Goal: Transaction & Acquisition: Purchase product/service

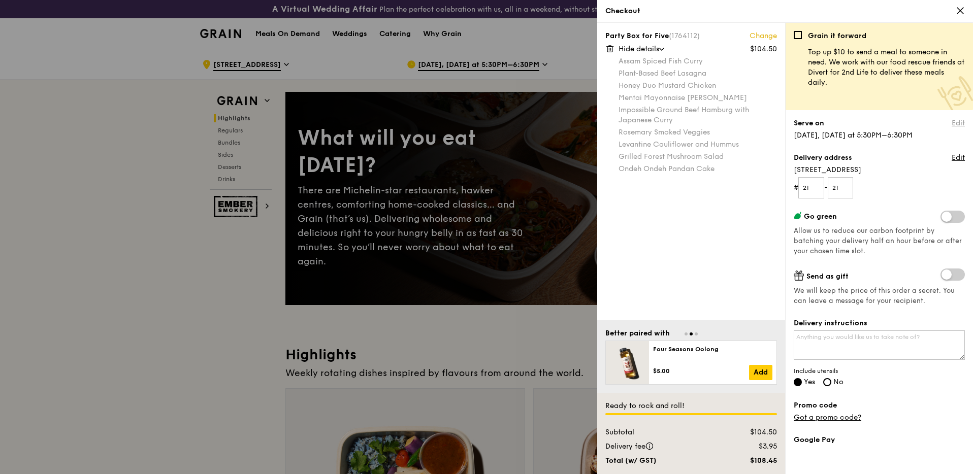
click at [955, 125] on link "Edit" at bounding box center [958, 123] width 13 height 10
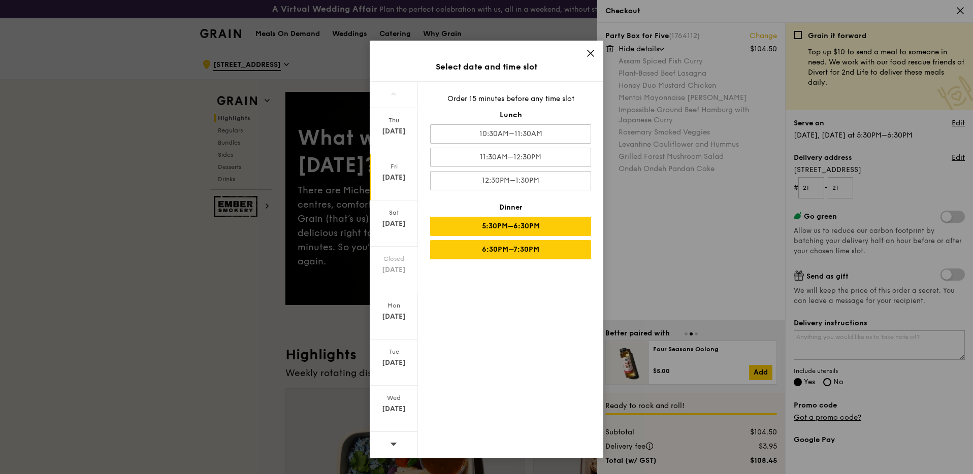
click at [515, 253] on div "6:30PM–7:30PM" at bounding box center [510, 249] width 161 height 19
click at [591, 53] on icon at bounding box center [591, 53] width 6 height 6
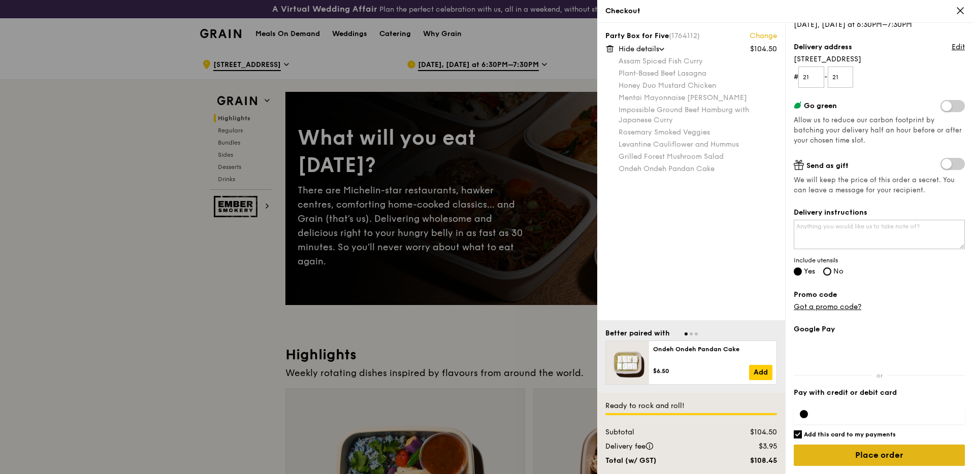
scroll to position [39, 0]
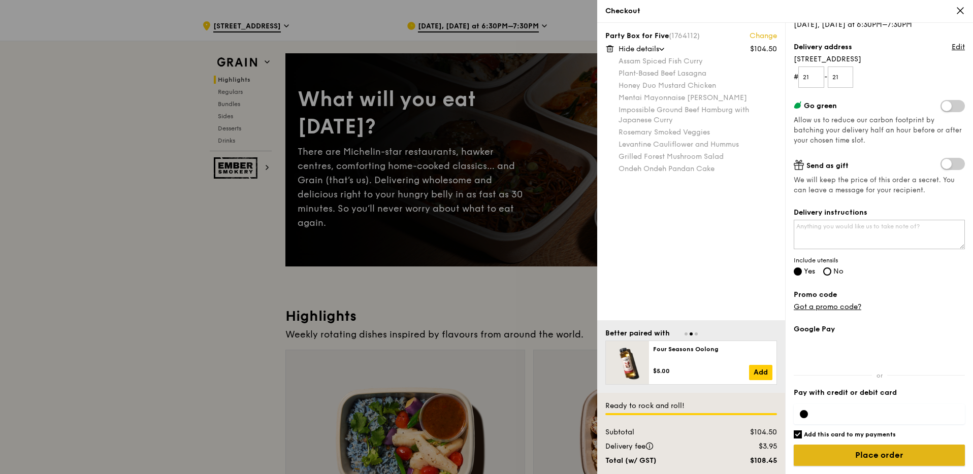
click at [864, 453] on input "Place order" at bounding box center [879, 455] width 171 height 21
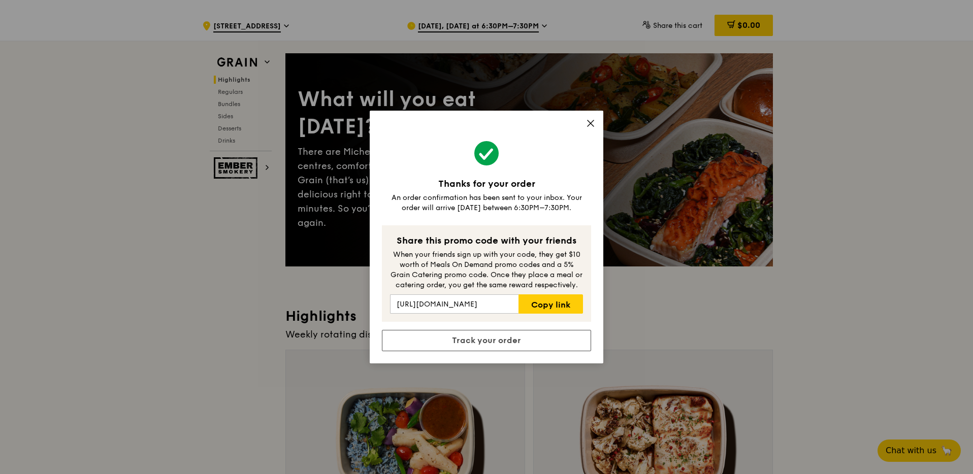
click at [446, 205] on div "An order confirmation has been sent to your inbox. Your order will arrive [DATE…" at bounding box center [486, 203] width 209 height 20
click at [478, 267] on div "When your friends sign up with your code, they get $10 worth of Meals On Demand…" at bounding box center [486, 270] width 193 height 41
click at [518, 265] on div "When your friends sign up with your code, they get $10 worth of Meals On Demand…" at bounding box center [486, 270] width 193 height 41
click at [537, 273] on div "When your friends sign up with your code, they get $10 worth of Meals On Demand…" at bounding box center [486, 270] width 193 height 41
click at [523, 344] on link "Track your order" at bounding box center [486, 340] width 209 height 21
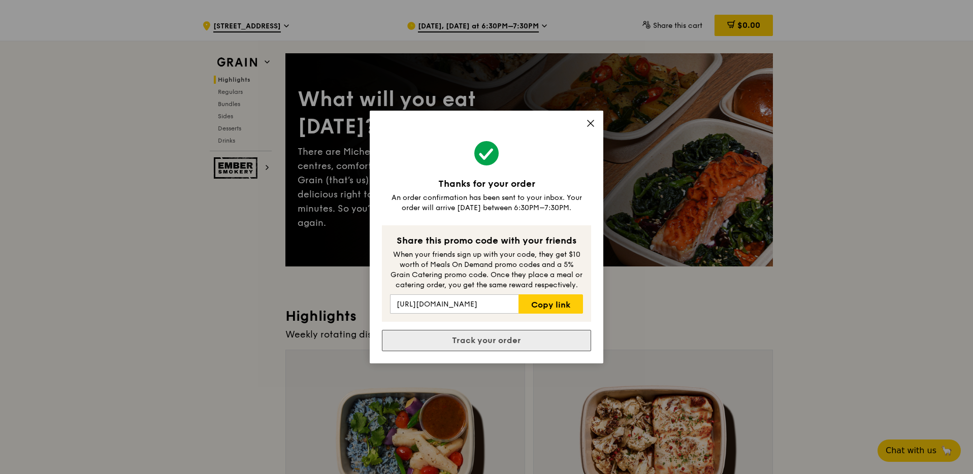
scroll to position [0, 0]
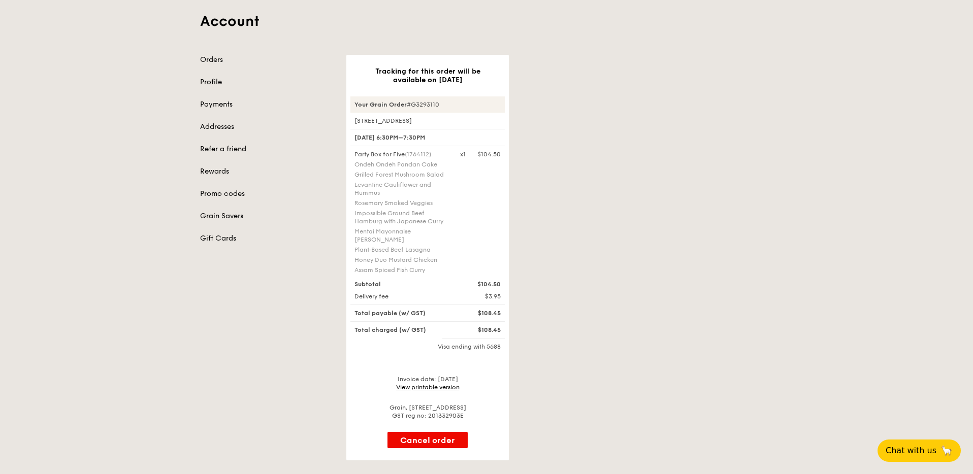
scroll to position [79, 0]
